Goal: Complete application form

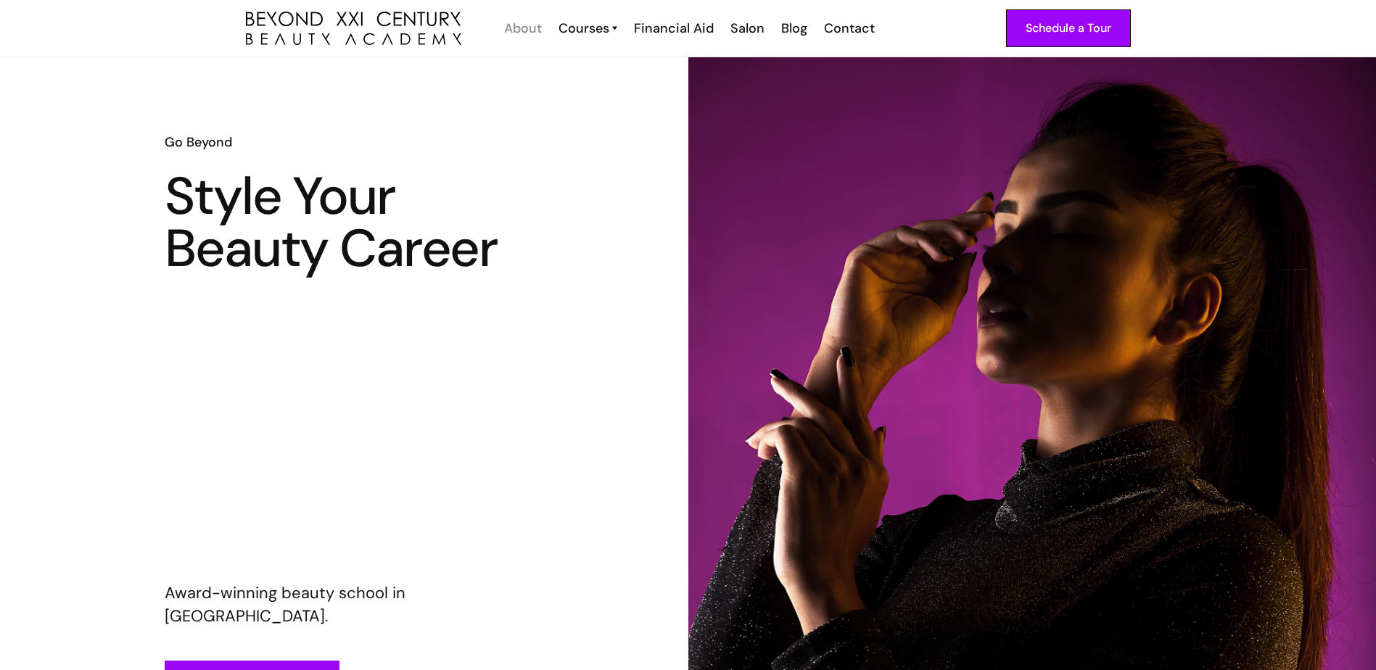
click at [542, 28] on div "About" at bounding box center [523, 28] width 38 height 19
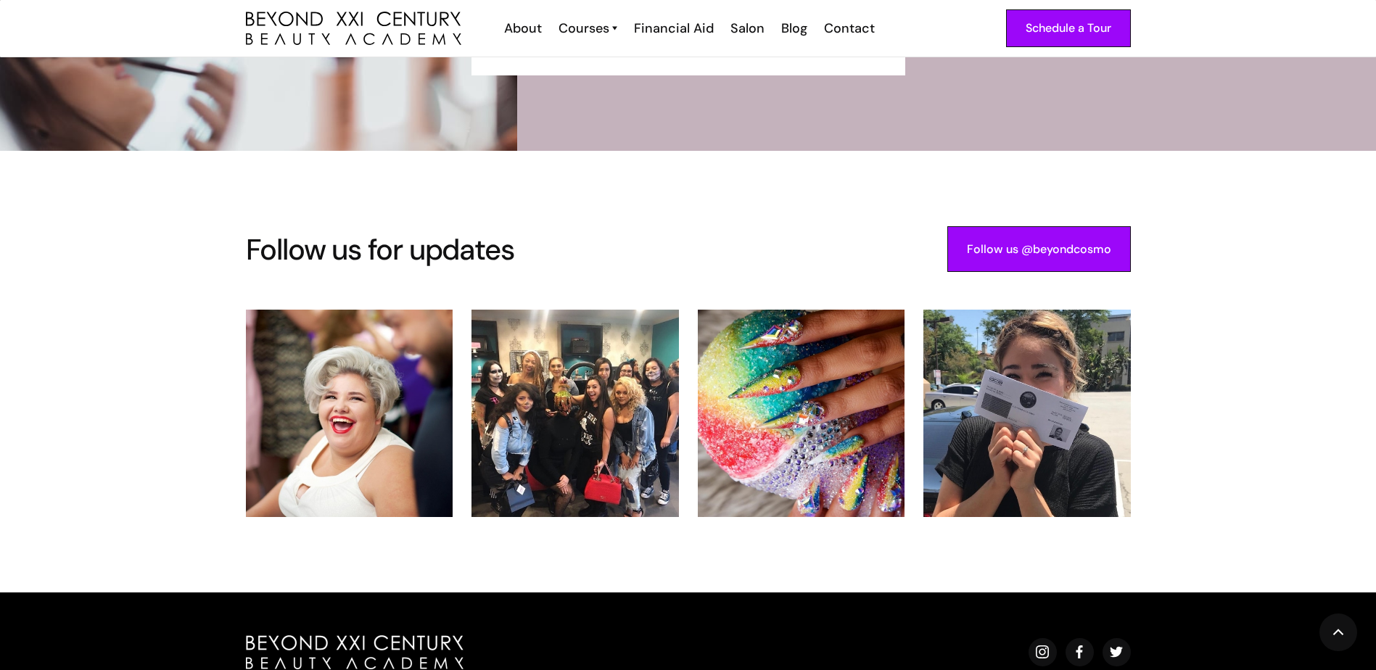
scroll to position [3069, 0]
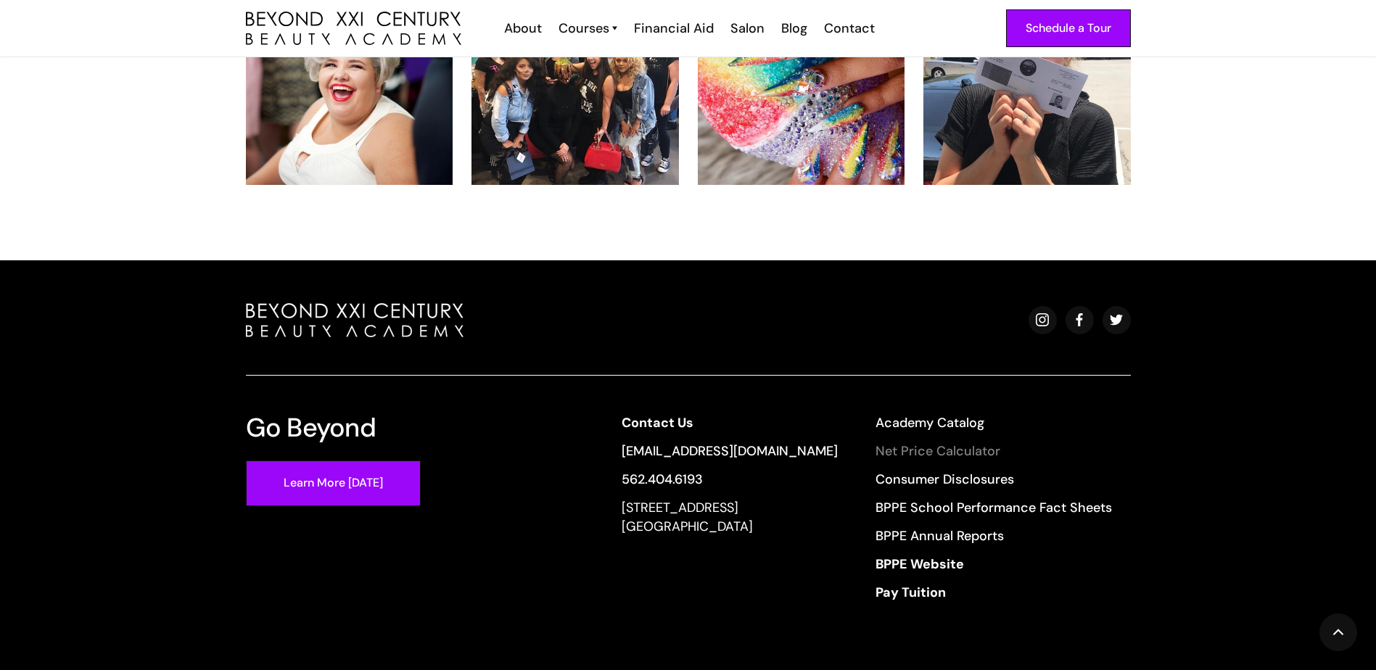
click at [918, 442] on link "Net Price Calculator" at bounding box center [994, 451] width 236 height 19
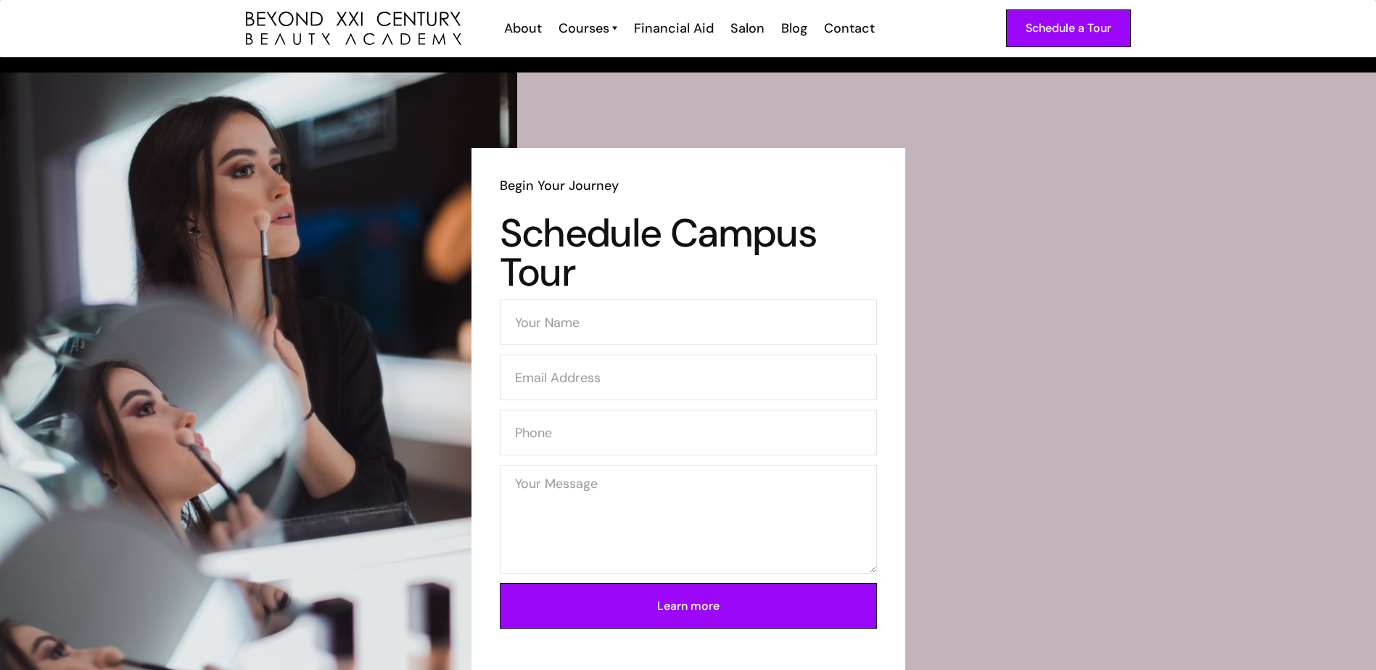
scroll to position [2126, 0]
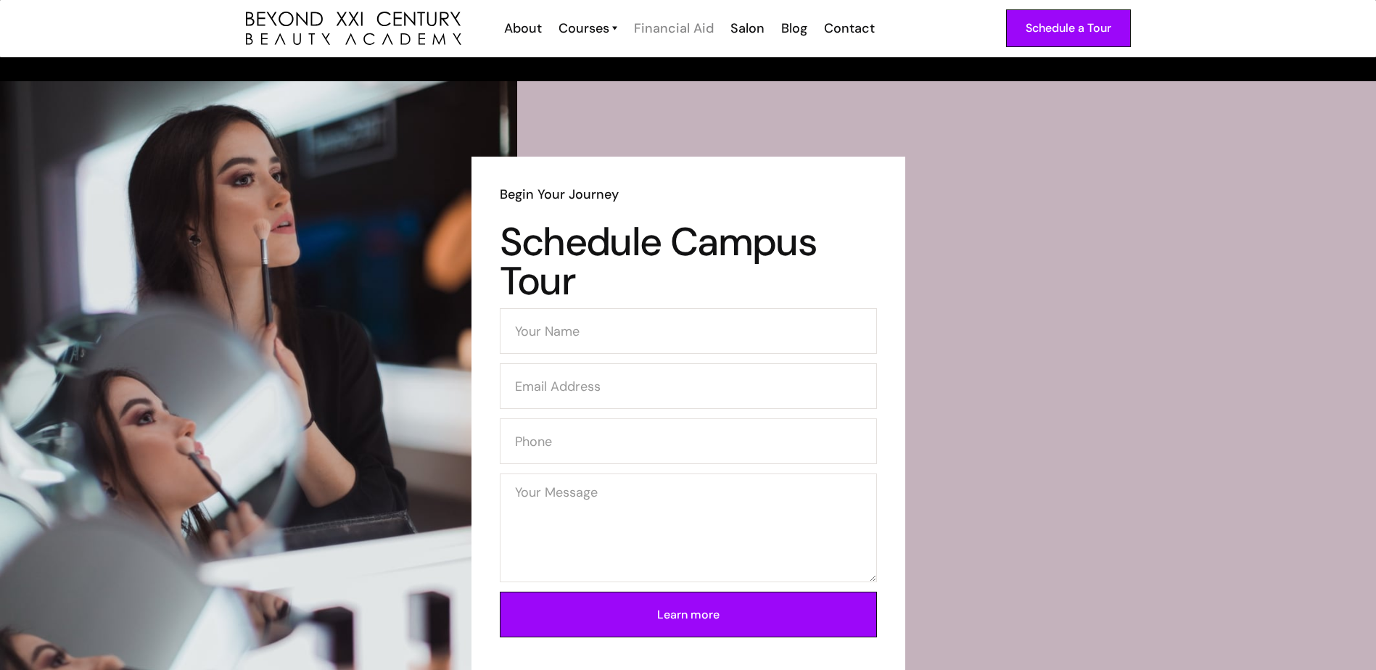
click at [655, 35] on div "Financial Aid" at bounding box center [674, 28] width 80 height 19
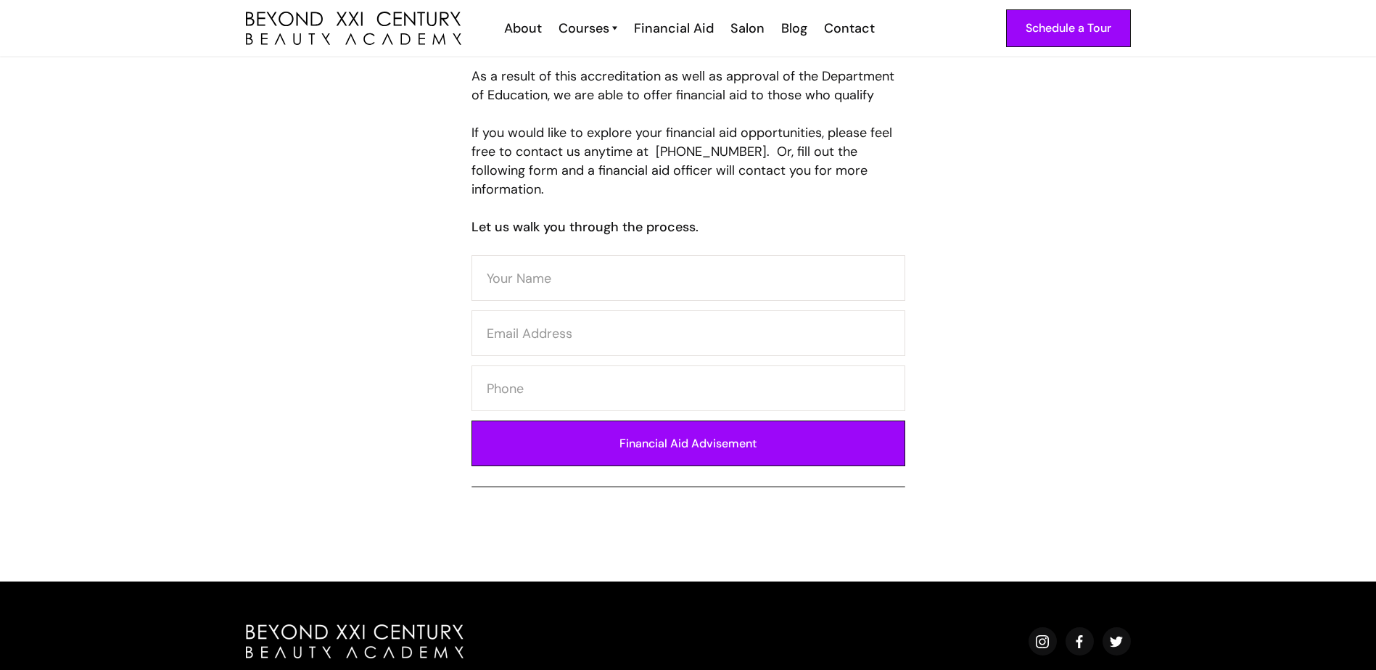
scroll to position [653, 0]
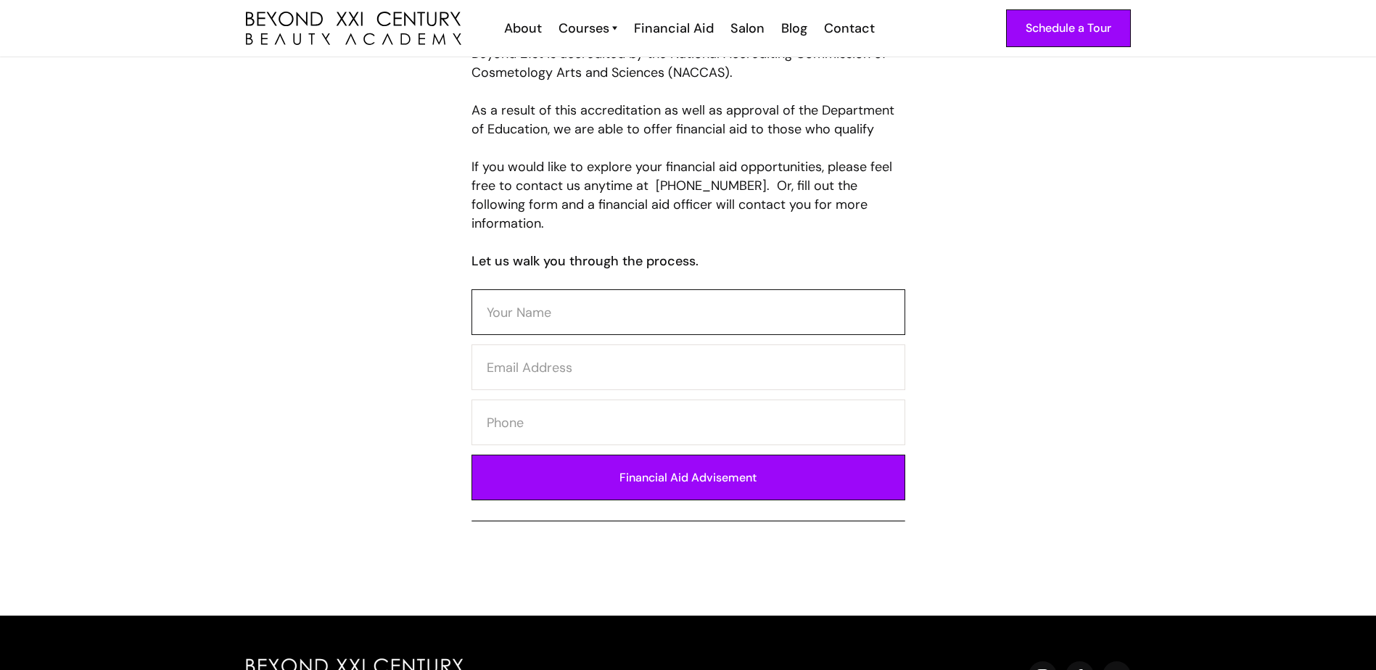
click at [516, 291] on input "Contact Form" at bounding box center [689, 312] width 434 height 46
type input "l"
type input "LISA"
type input "513lisatorres@gmail.com"
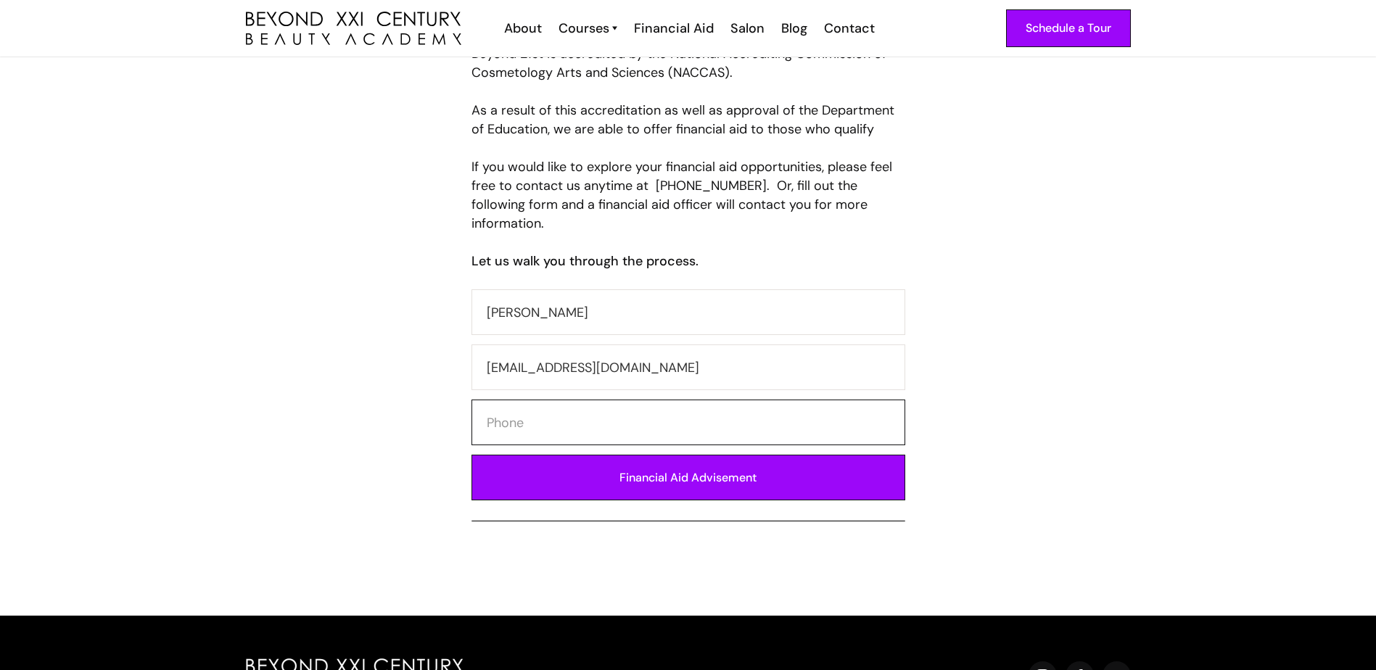
type input "7147378534"
click at [692, 472] on input "Financial Aid Advisement" at bounding box center [689, 478] width 434 height 46
type input "Please wait..."
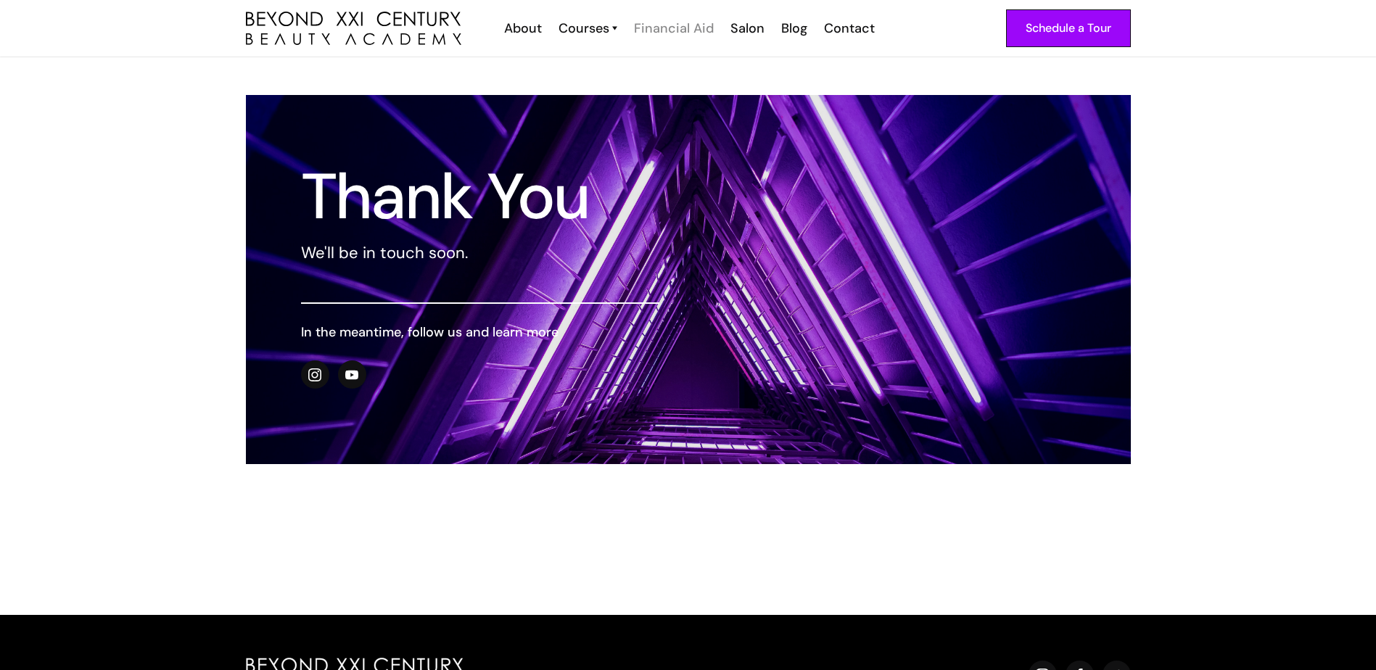
click at [685, 28] on div "Financial Aid" at bounding box center [674, 28] width 80 height 19
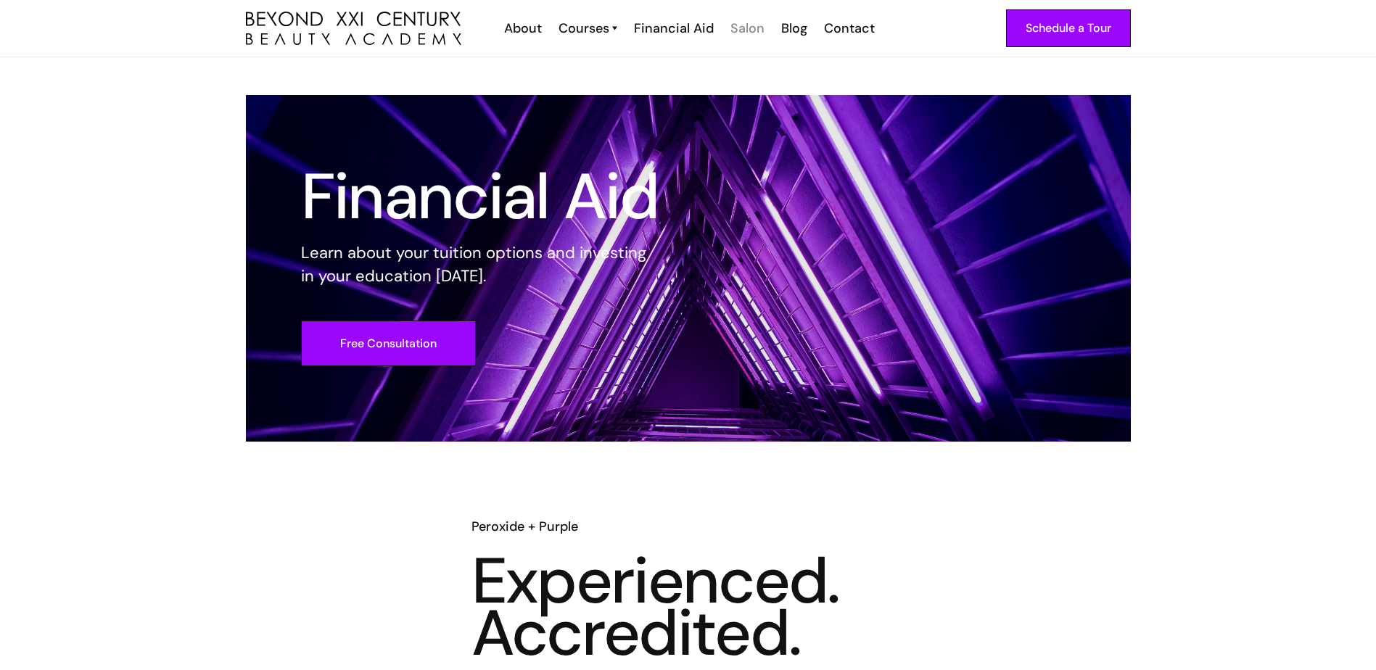
click at [733, 25] on div "Salon" at bounding box center [748, 28] width 34 height 19
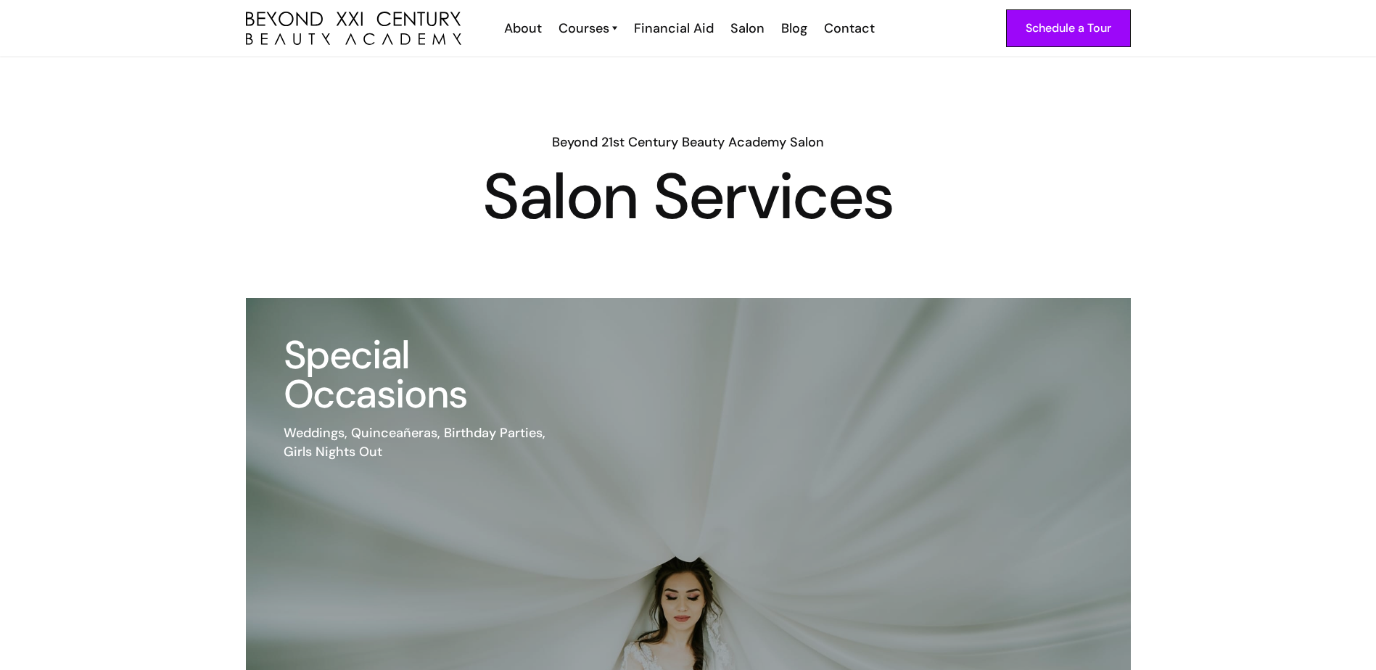
click at [807, 25] on link "Blog" at bounding box center [793, 28] width 43 height 19
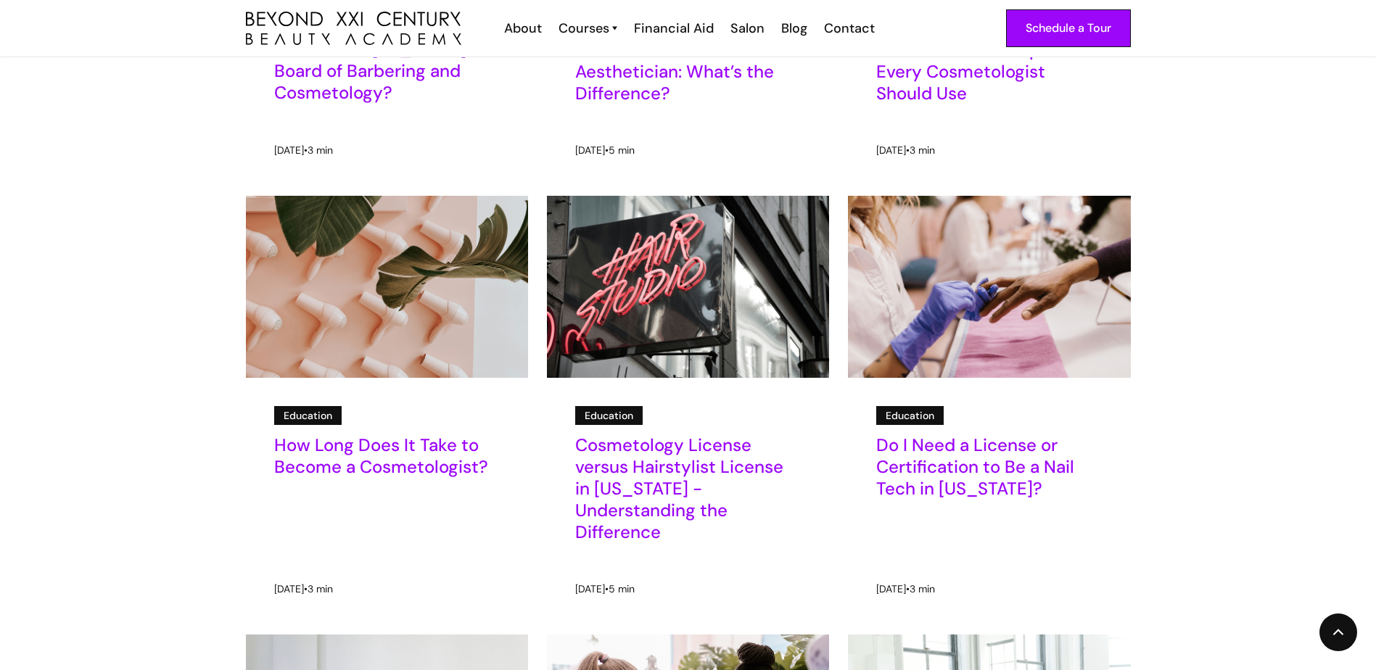
scroll to position [653, 0]
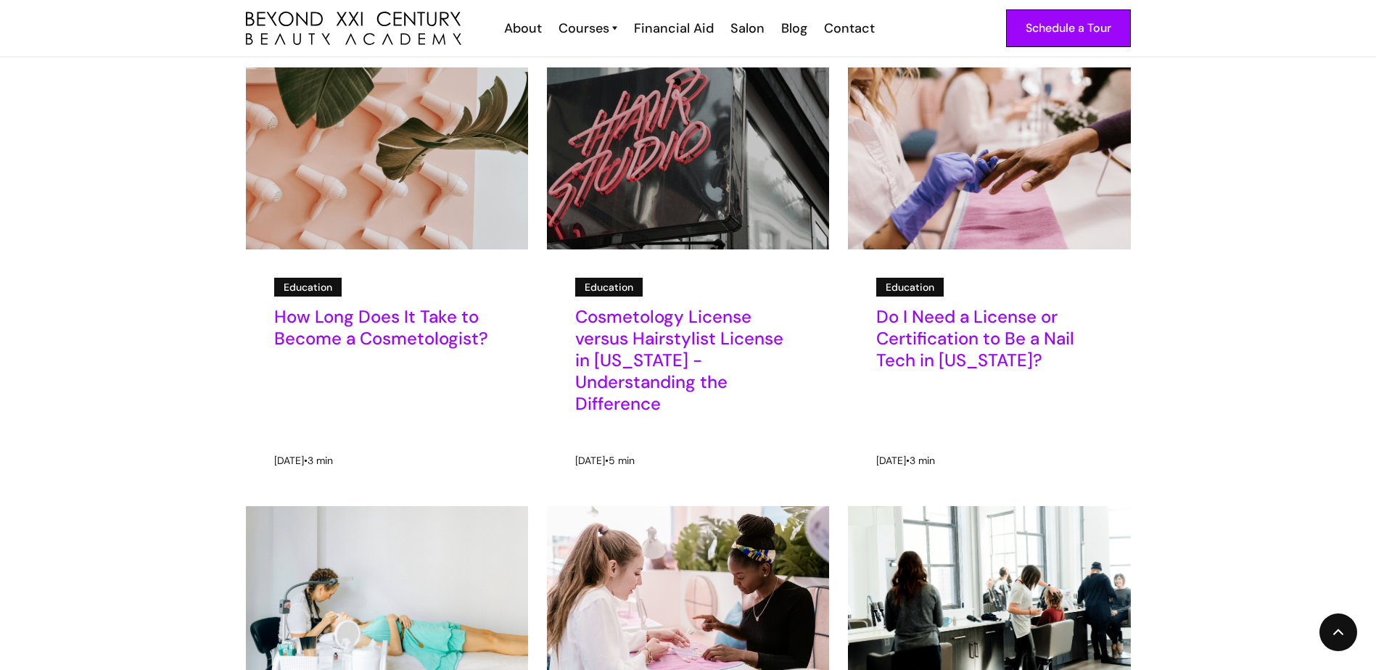
click at [655, 175] on img at bounding box center [687, 158] width 353 height 228
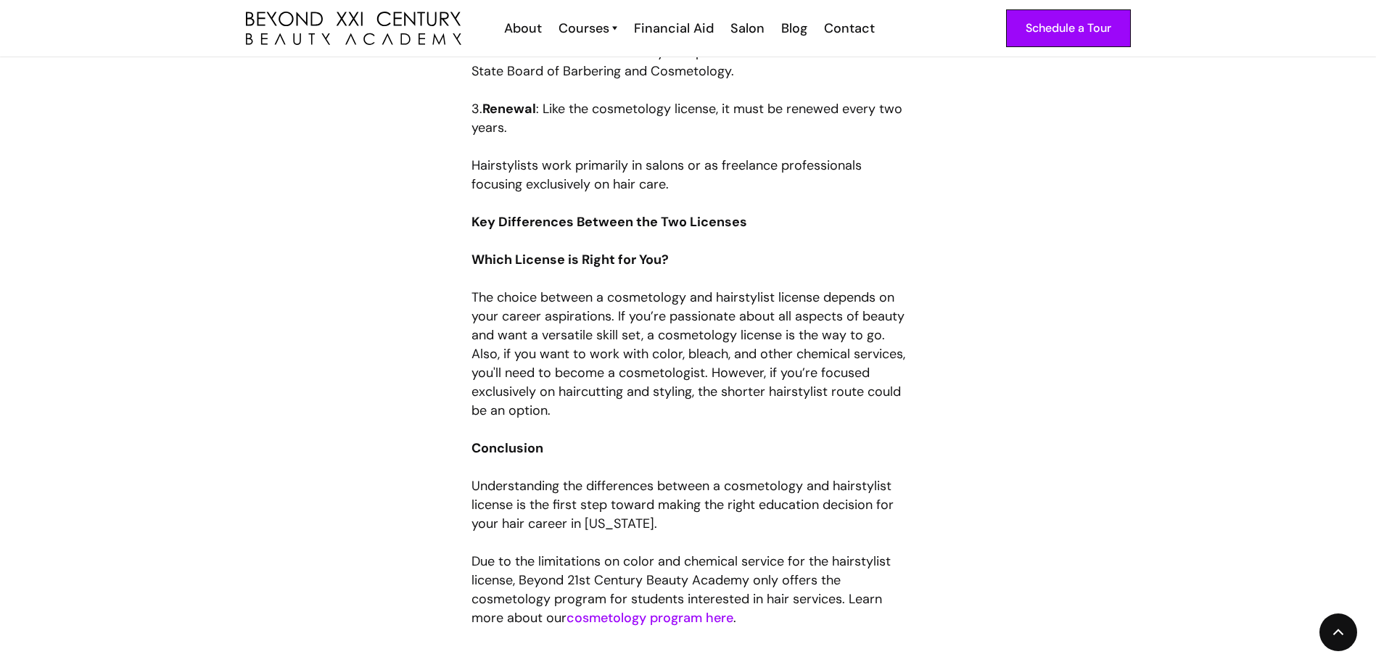
scroll to position [1886, 0]
